Goal: Check status: Check status

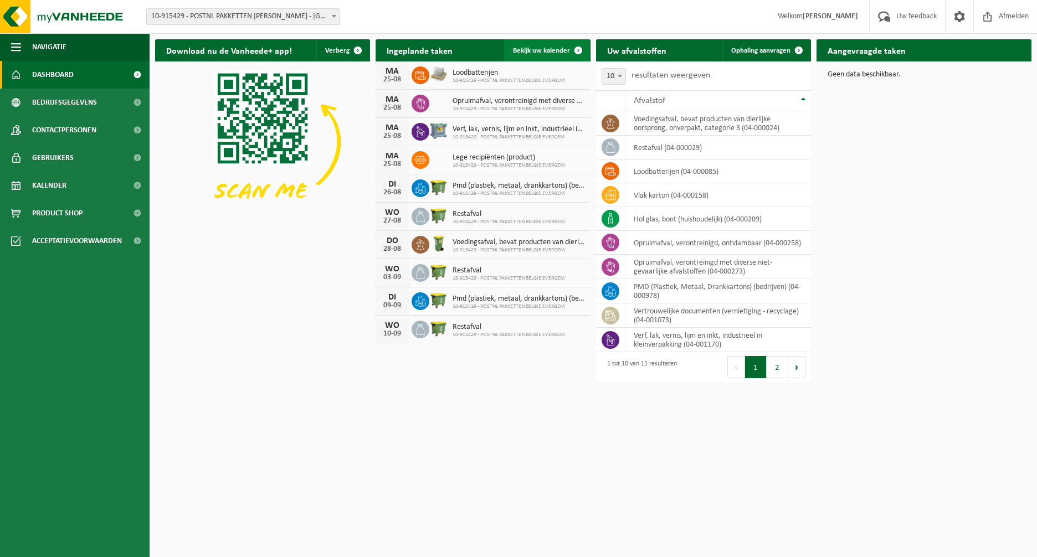
click at [553, 49] on span "Bekijk uw kalender" at bounding box center [541, 50] width 57 height 7
